Goal: Task Accomplishment & Management: Use online tool/utility

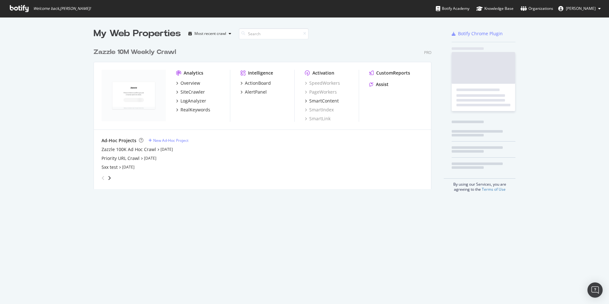
scroll to position [144, 338]
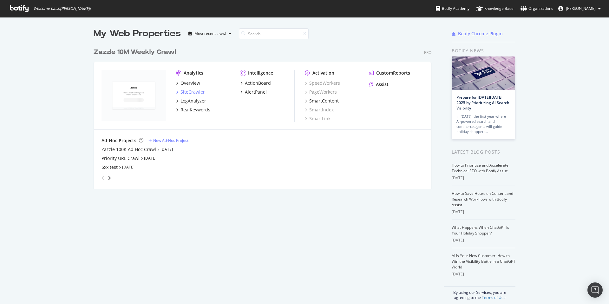
click at [187, 95] on div "SiteCrawler" at bounding box center [193, 92] width 24 height 6
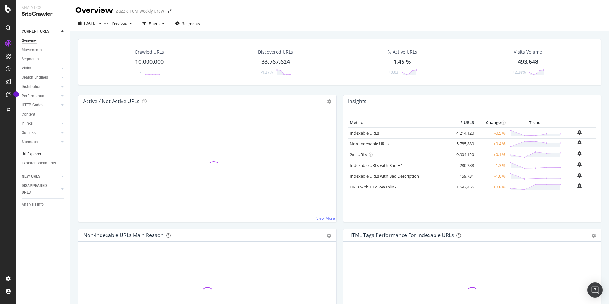
click at [37, 154] on div "Url Explorer" at bounding box center [32, 154] width 20 height 7
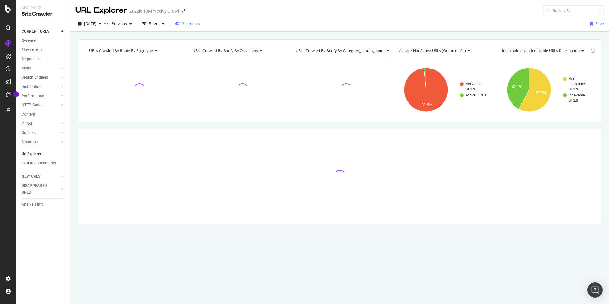
click at [191, 24] on div "Segments" at bounding box center [187, 23] width 25 height 5
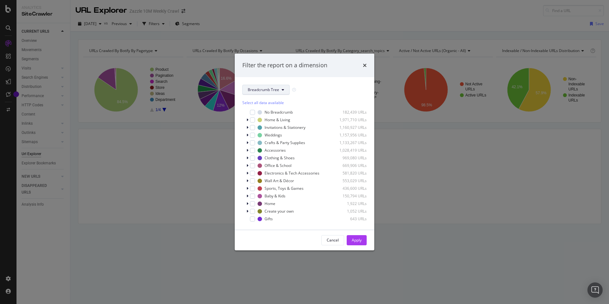
click at [274, 89] on span "Breadcrumb Tree" at bounding box center [263, 89] width 31 height 5
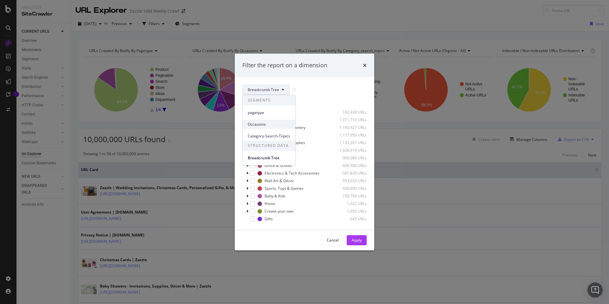
click at [269, 123] on span "Occasions" at bounding box center [269, 125] width 43 height 6
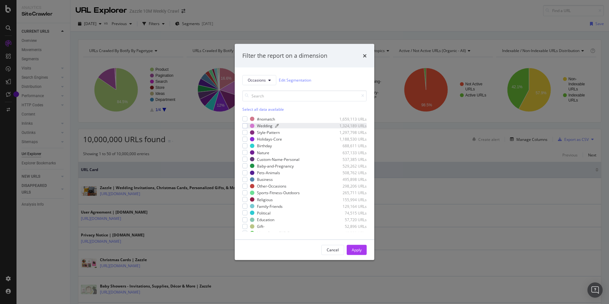
drag, startPoint x: 283, startPoint y: 120, endPoint x: 287, endPoint y: 123, distance: 4.7
click at [283, 120] on div "modal" at bounding box center [306, 119] width 56 height 4
click at [361, 248] on div "Apply" at bounding box center [357, 249] width 10 height 5
